Goal: Task Accomplishment & Management: Complete application form

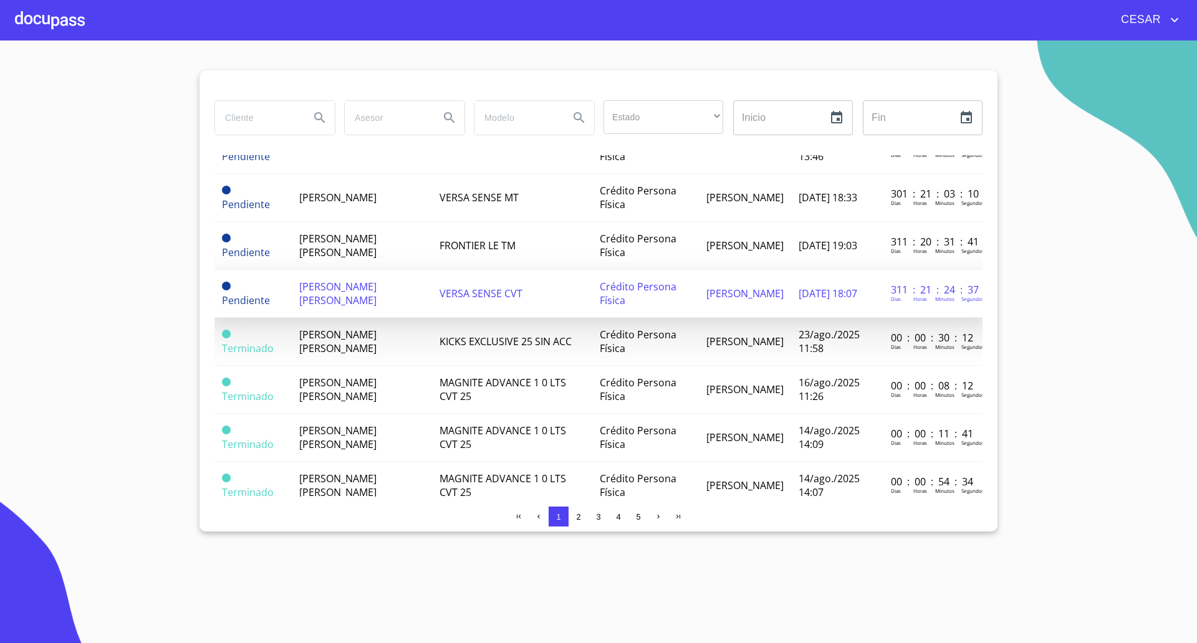
scroll to position [234, 0]
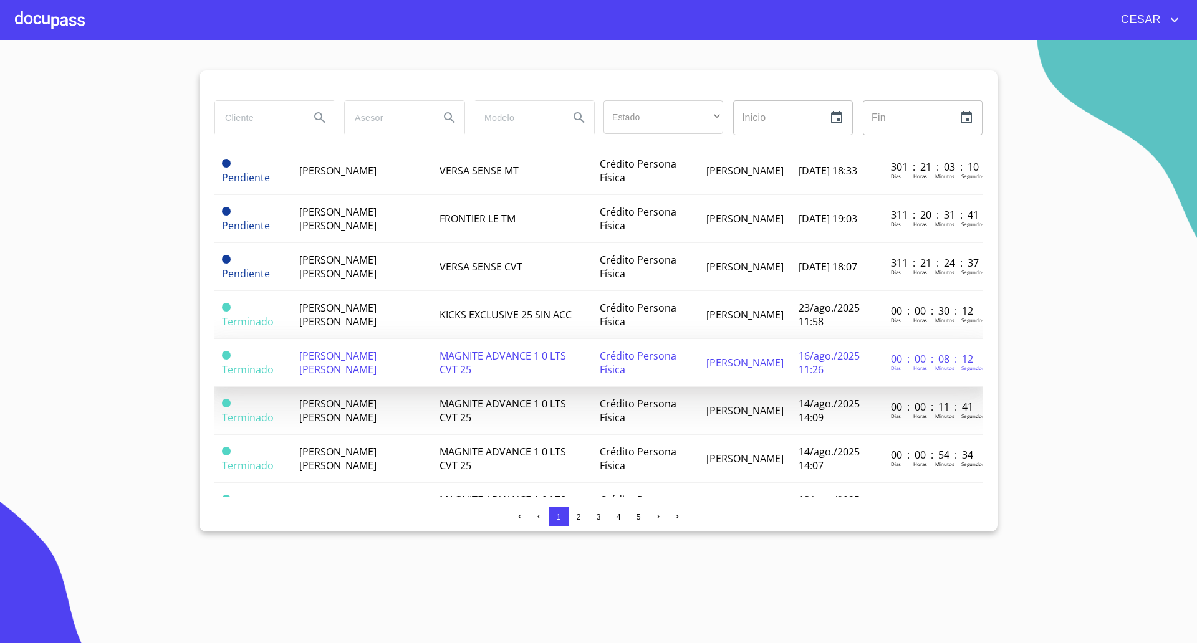
click at [349, 361] on span "[PERSON_NAME] [PERSON_NAME]" at bounding box center [337, 362] width 77 height 27
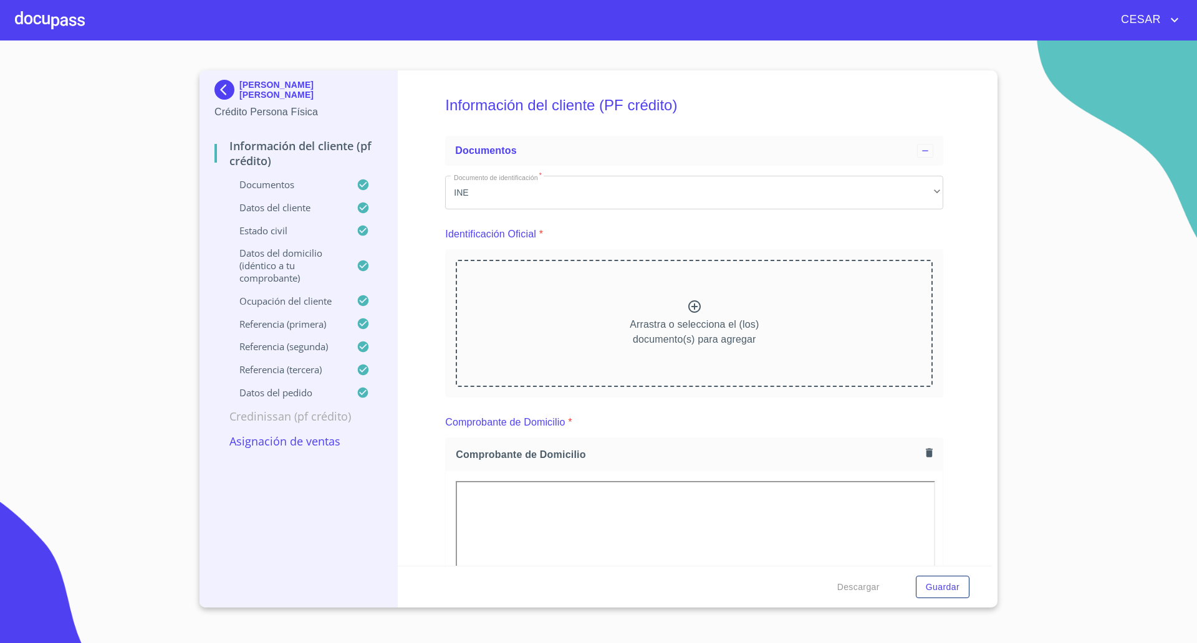
click at [299, 437] on p "Asignación de Ventas" at bounding box center [298, 441] width 168 height 15
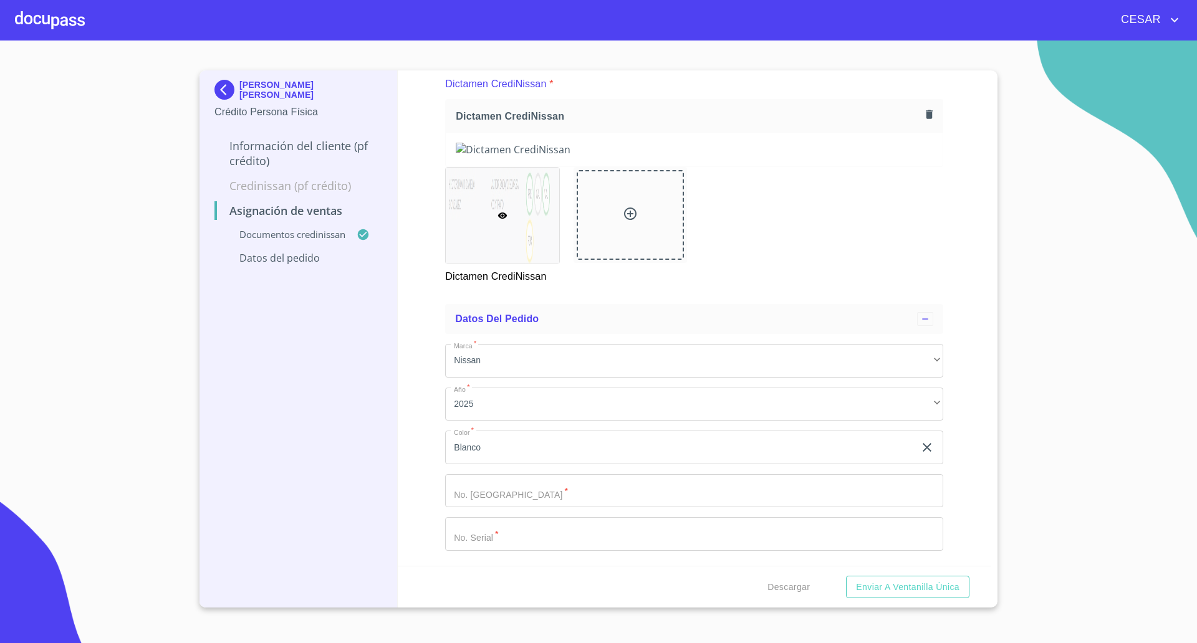
scroll to position [165, 0]
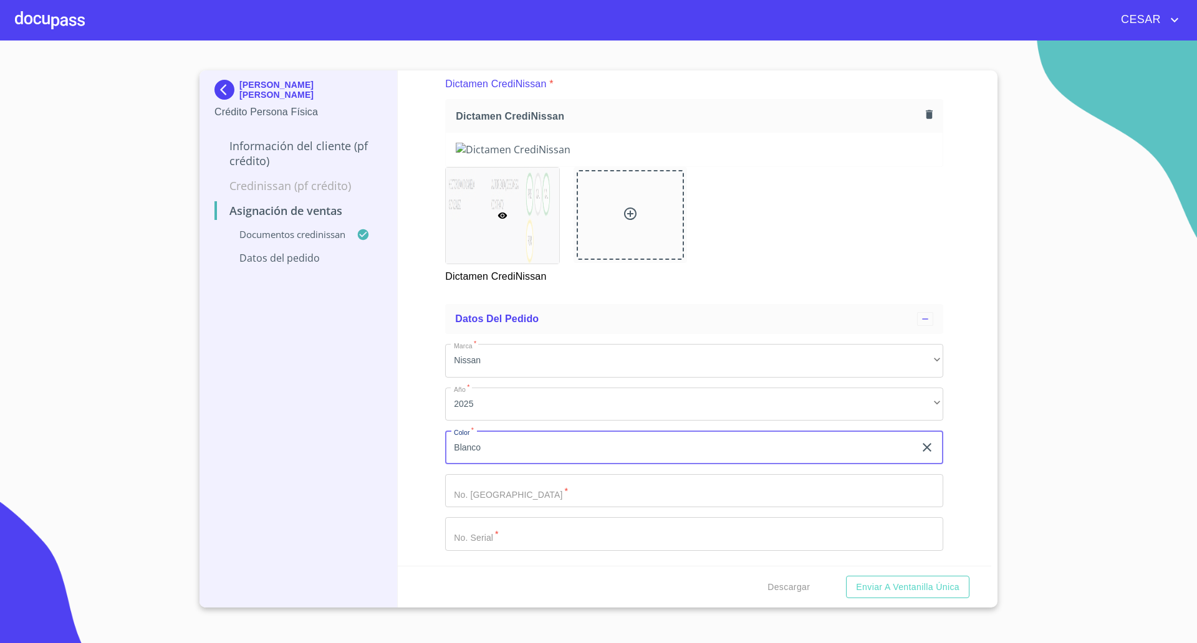
drag, startPoint x: 522, startPoint y: 448, endPoint x: 261, endPoint y: 419, distance: 262.2
click at [265, 415] on div "[PERSON_NAME] [PERSON_NAME] Crédito Persona Física Información del cliente (PF …" at bounding box center [596, 338] width 792 height 537
type input "a"
type input "Azul"
click at [560, 495] on input "Marca   *" at bounding box center [694, 491] width 498 height 34
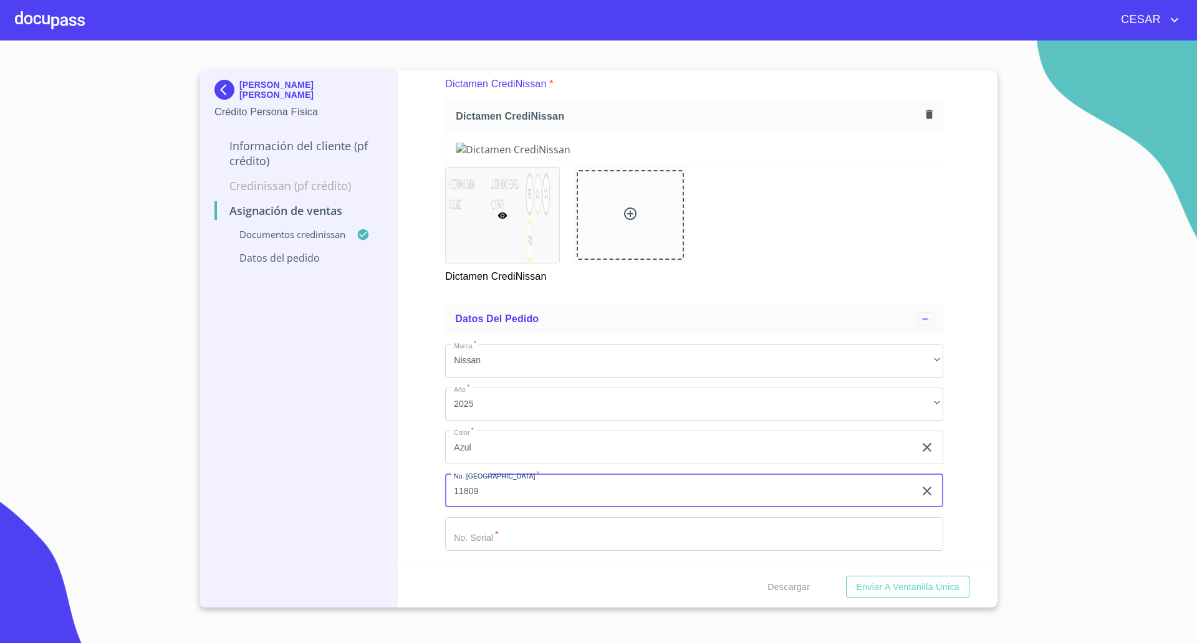
type input "11809"
click at [559, 541] on input "Marca   *" at bounding box center [694, 534] width 498 height 34
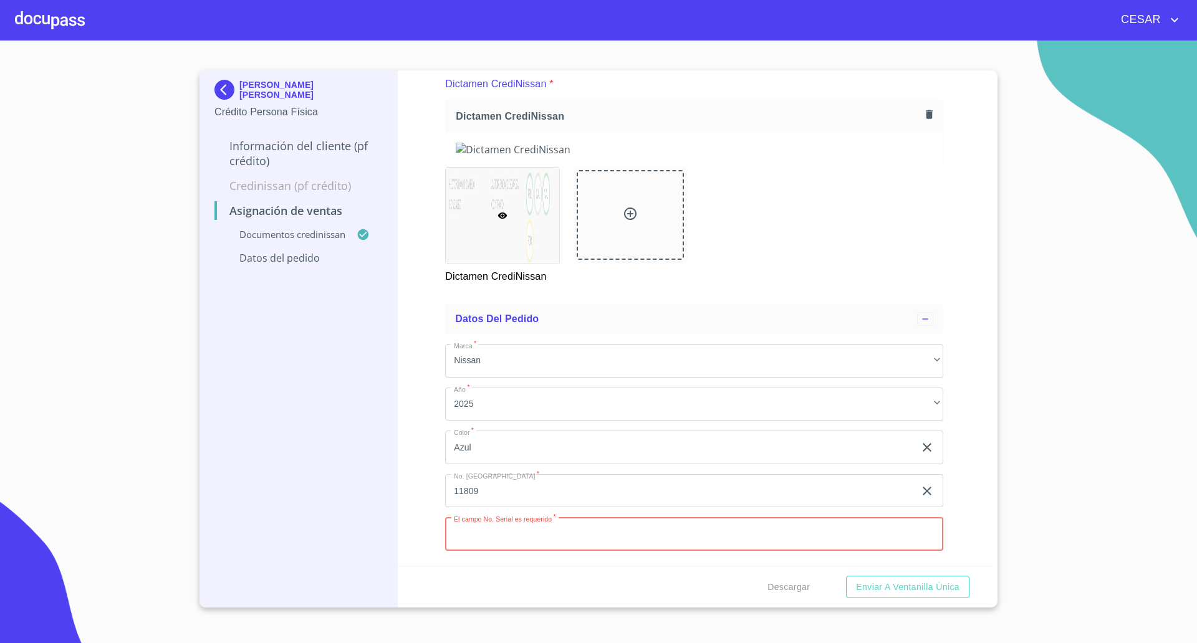
click at [539, 539] on input "Marca   *" at bounding box center [694, 534] width 498 height 34
paste input "[US_VEHICLE_IDENTIFICATION_NUMBER]"
type input "[US_VEHICLE_IDENTIFICATION_NUMBER]"
click at [597, 590] on div "Descargar Enviar a Ventanilla única" at bounding box center [695, 587] width 594 height 42
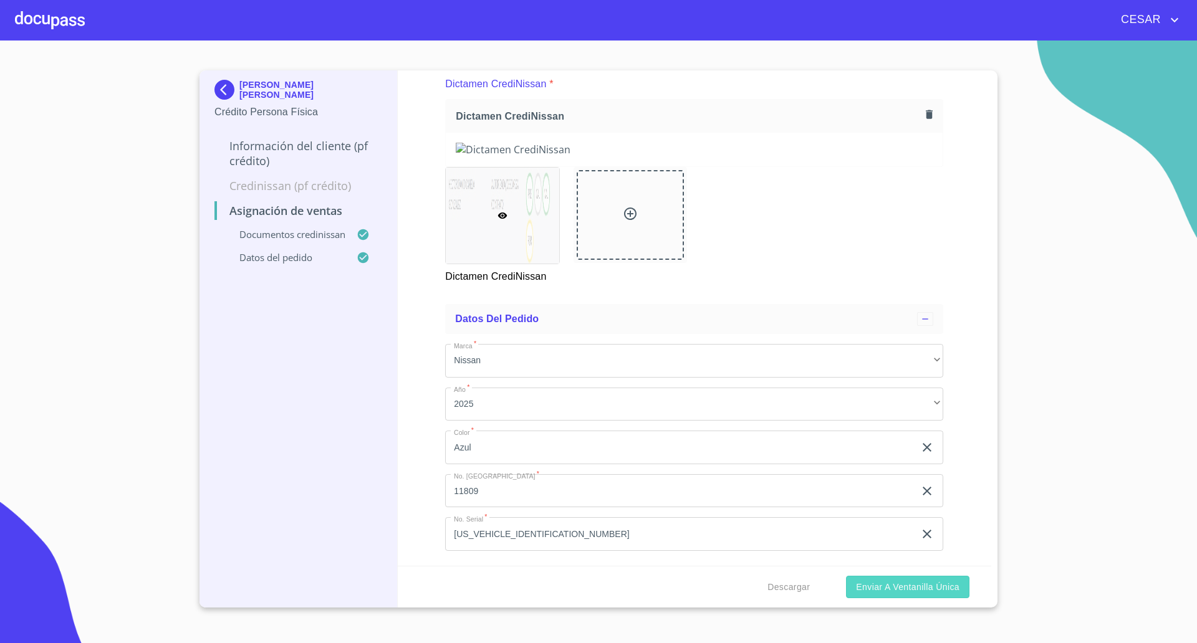
click at [855, 579] on button "Enviar a Ventanilla única" at bounding box center [907, 587] width 123 height 23
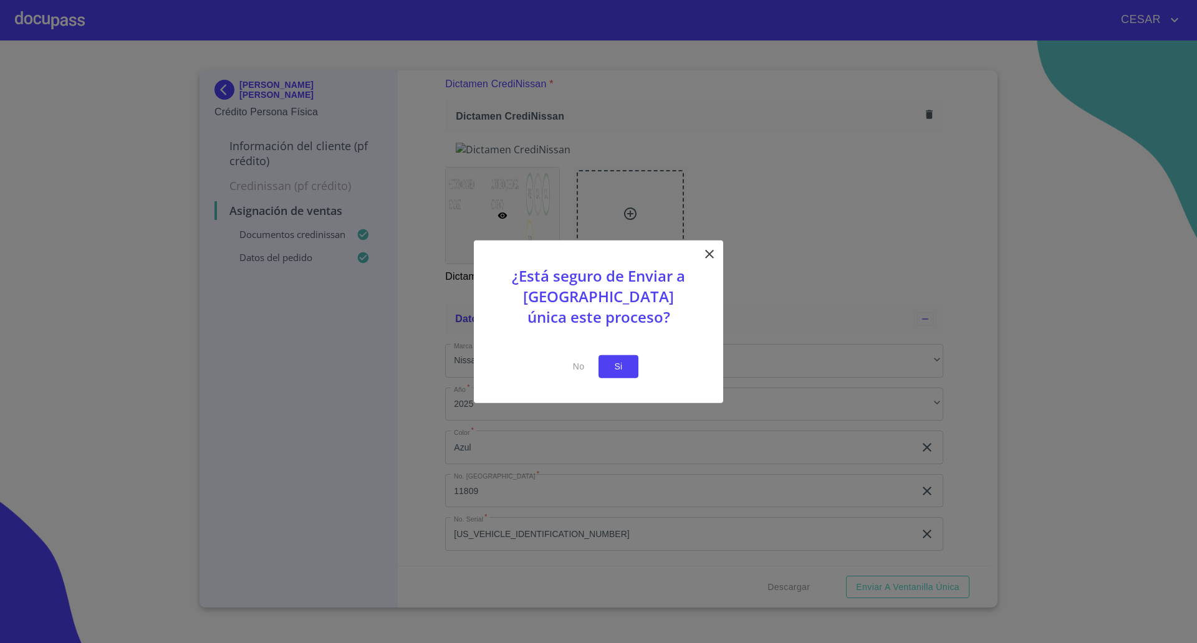
click at [618, 357] on button "Si" at bounding box center [619, 366] width 40 height 23
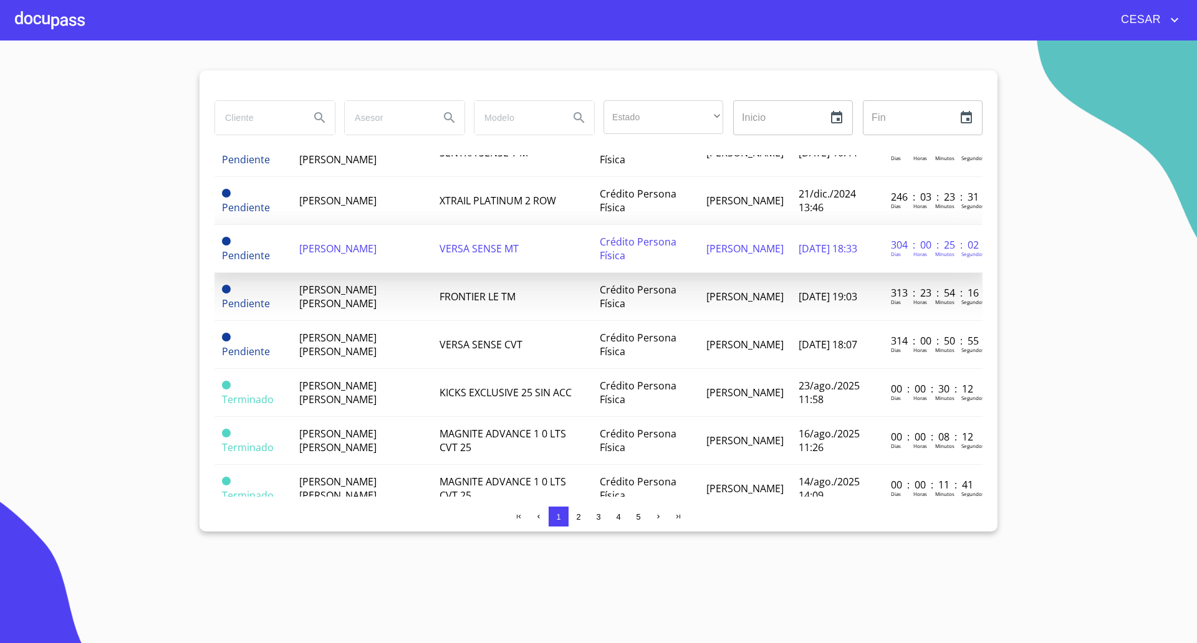
scroll to position [234, 0]
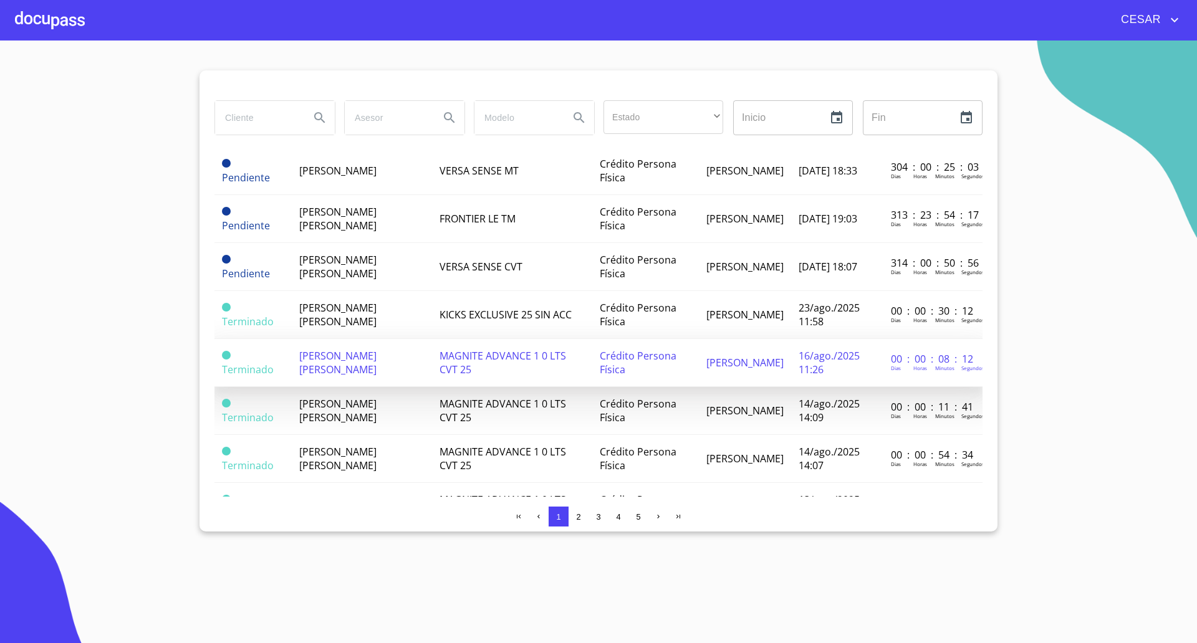
click at [357, 361] on span "[PERSON_NAME] [PERSON_NAME]" at bounding box center [337, 362] width 77 height 27
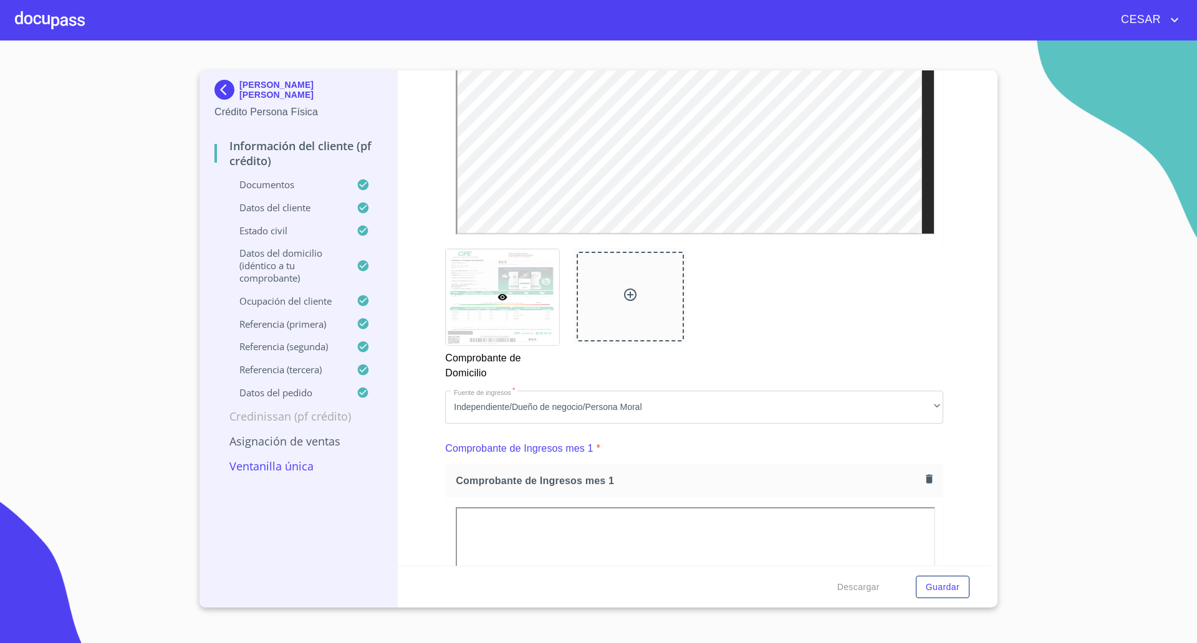
scroll to position [935, 0]
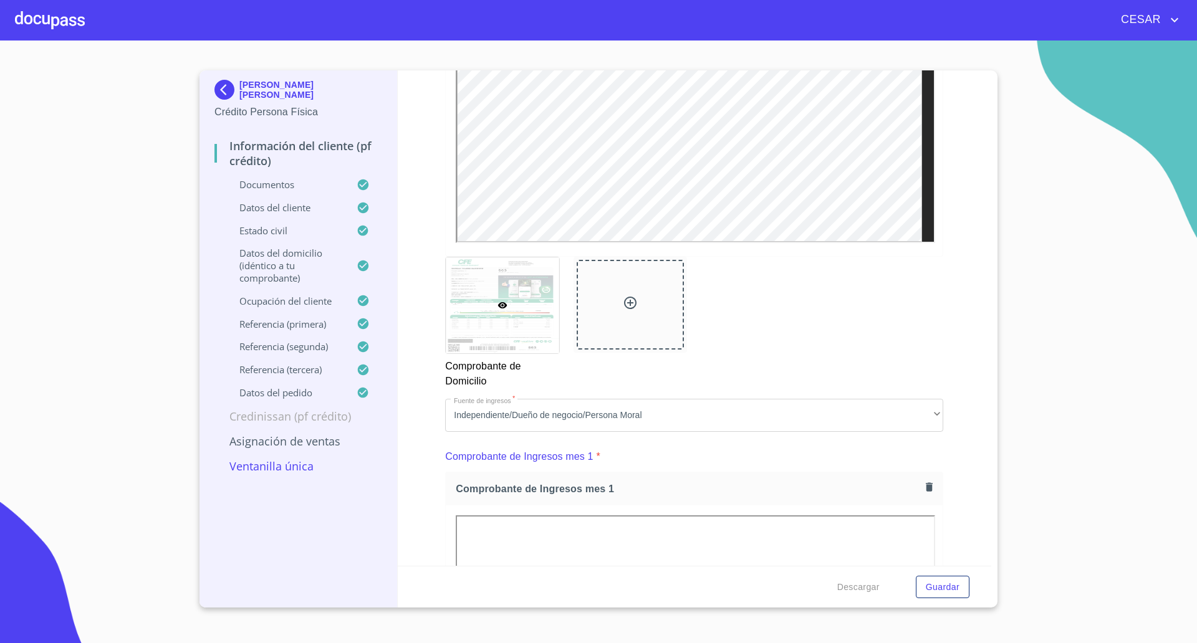
drag, startPoint x: 420, startPoint y: 254, endPoint x: 459, endPoint y: 253, distance: 39.3
click at [420, 254] on div "Información del cliente (PF crédito) Documentos Documento de identificación   *…" at bounding box center [695, 318] width 594 height 496
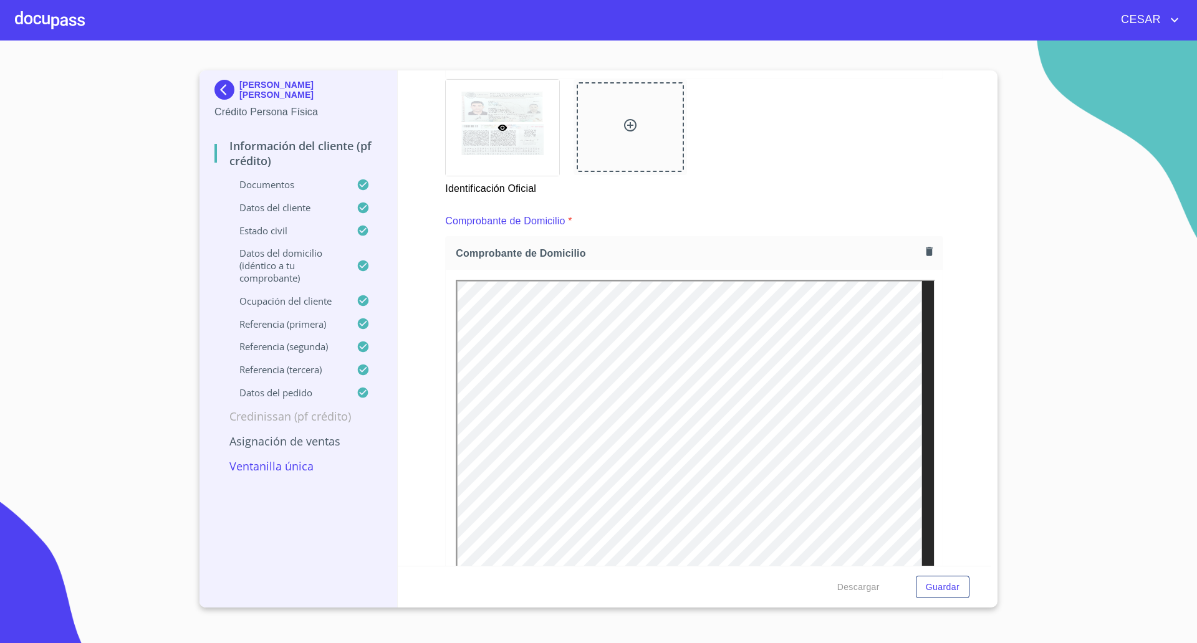
scroll to position [546, 0]
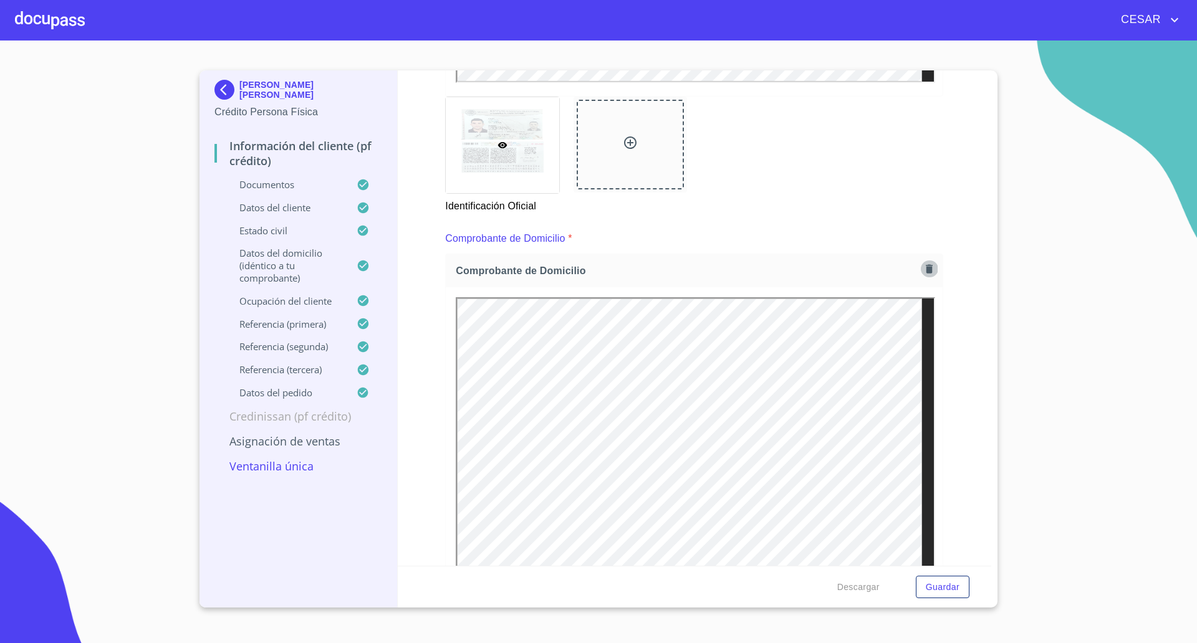
click at [923, 274] on icon "button" at bounding box center [929, 269] width 12 height 12
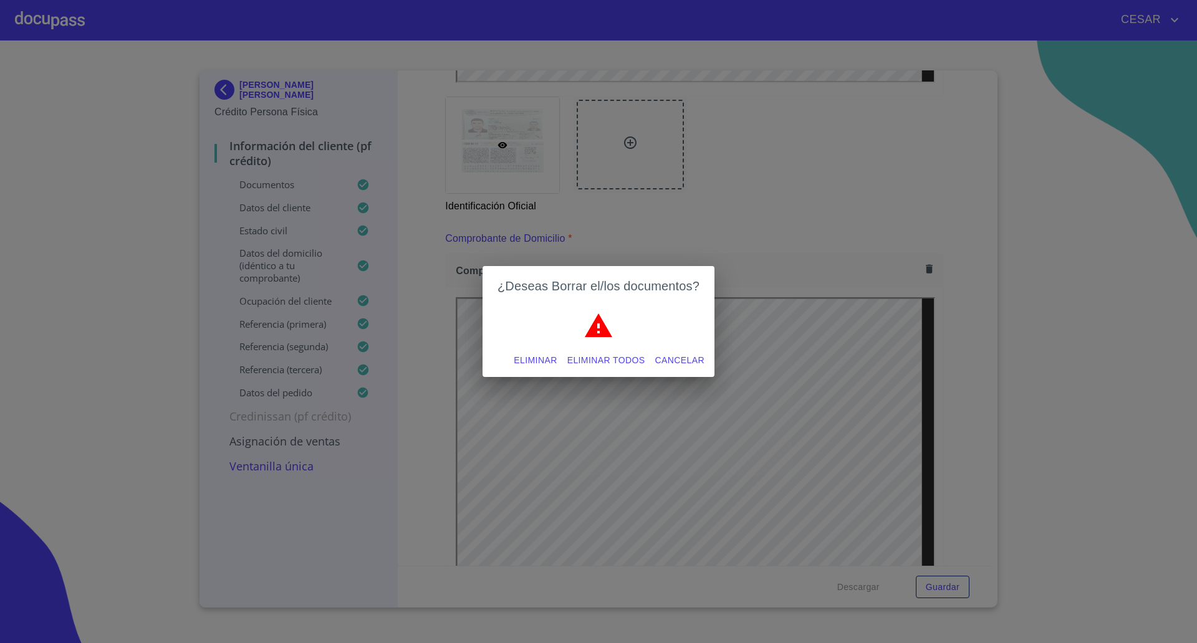
click at [539, 363] on span "Eliminar" at bounding box center [535, 361] width 43 height 16
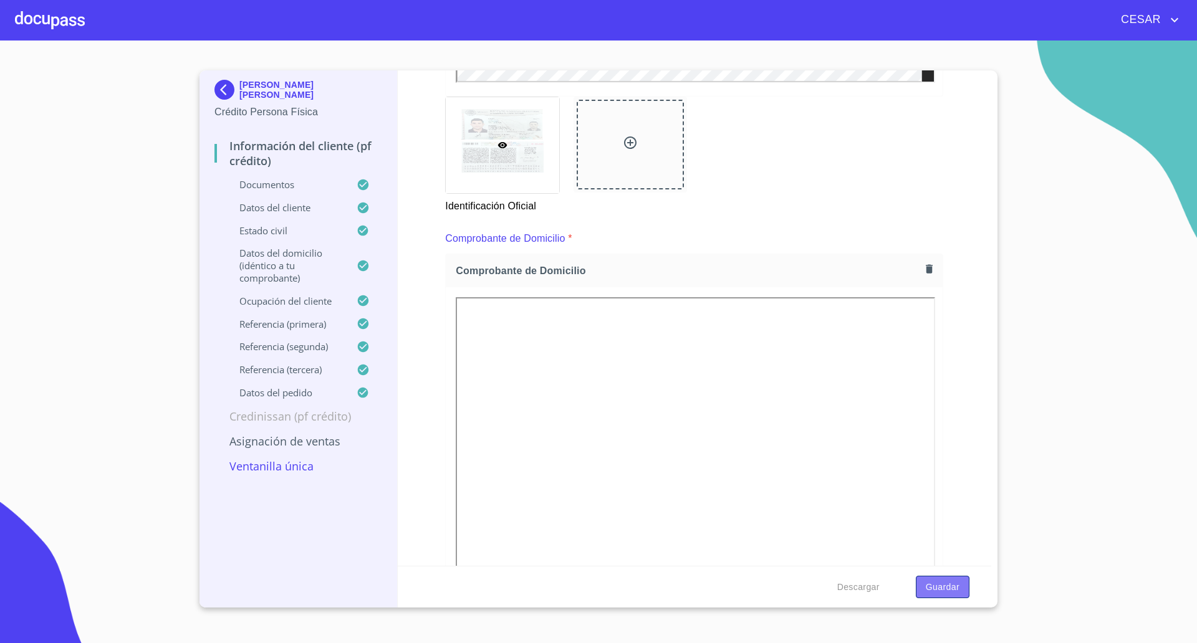
click at [934, 589] on span "Guardar" at bounding box center [943, 588] width 34 height 16
